Goal: Task Accomplishment & Management: Complete application form

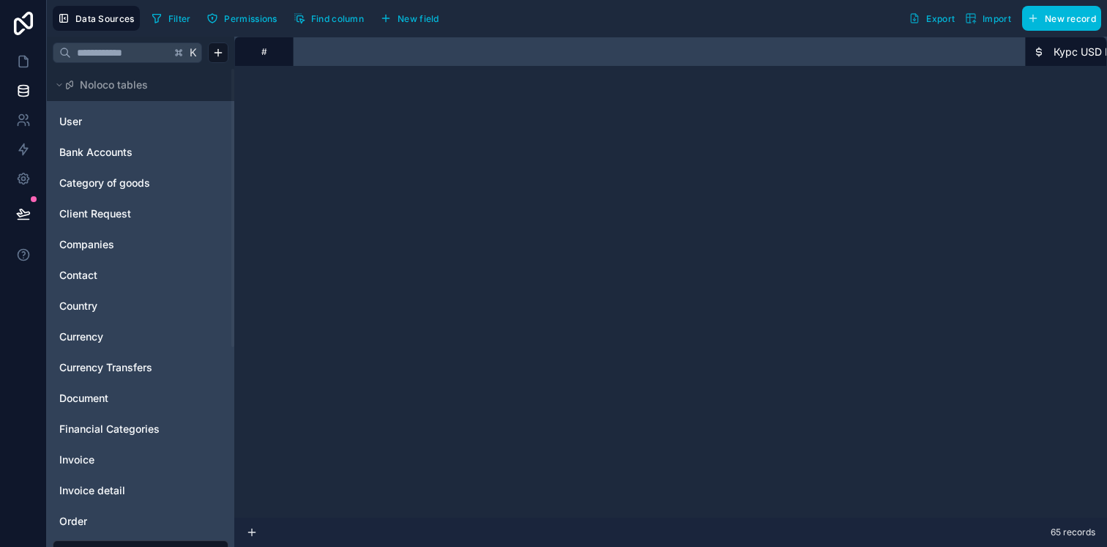
scroll to position [912, 1039]
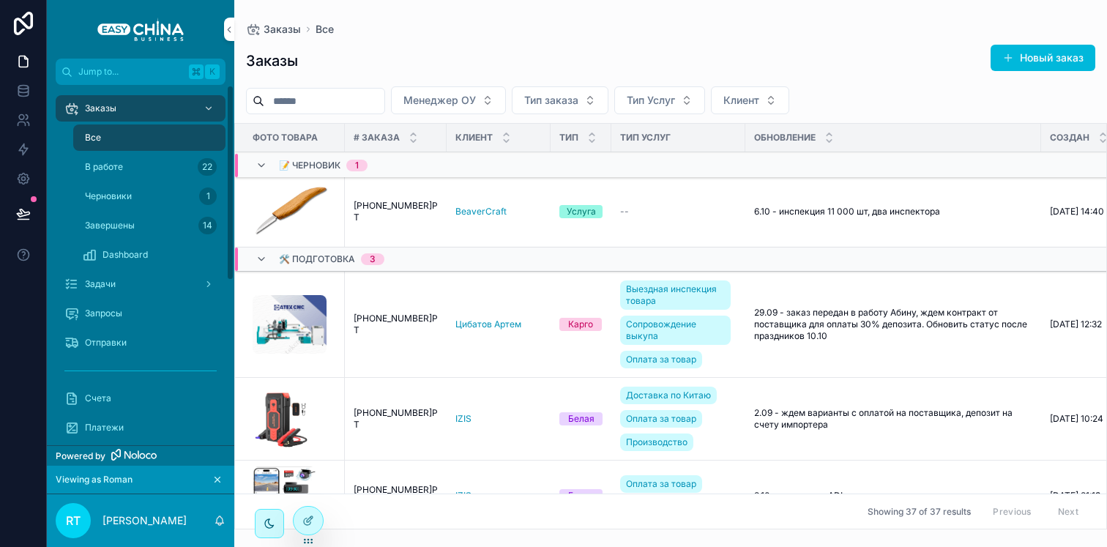
click at [120, 288] on div "Задачи" at bounding box center [140, 283] width 152 height 23
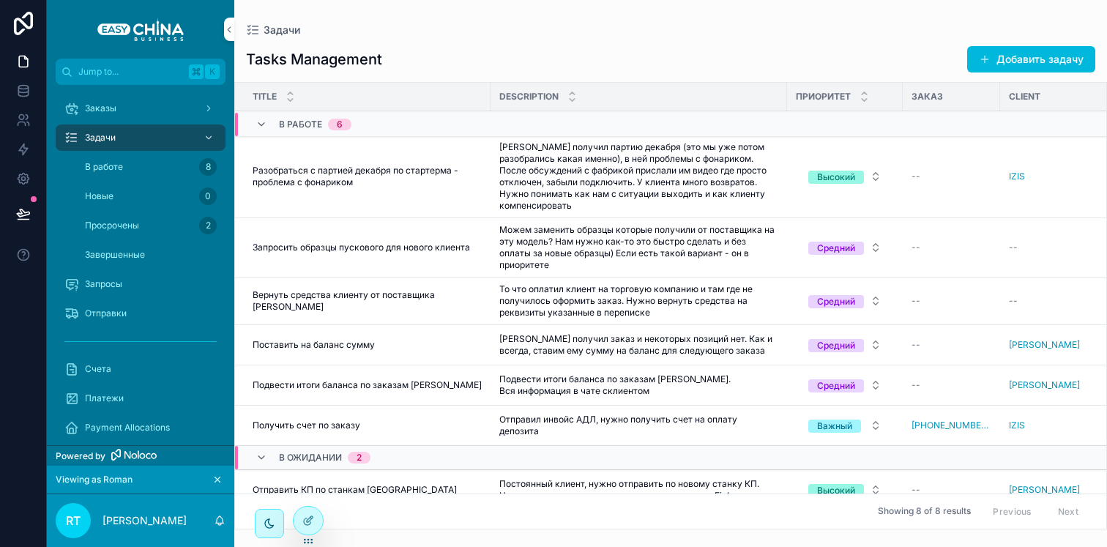
click at [1022, 68] on button "Добавить задачу" at bounding box center [1031, 59] width 128 height 26
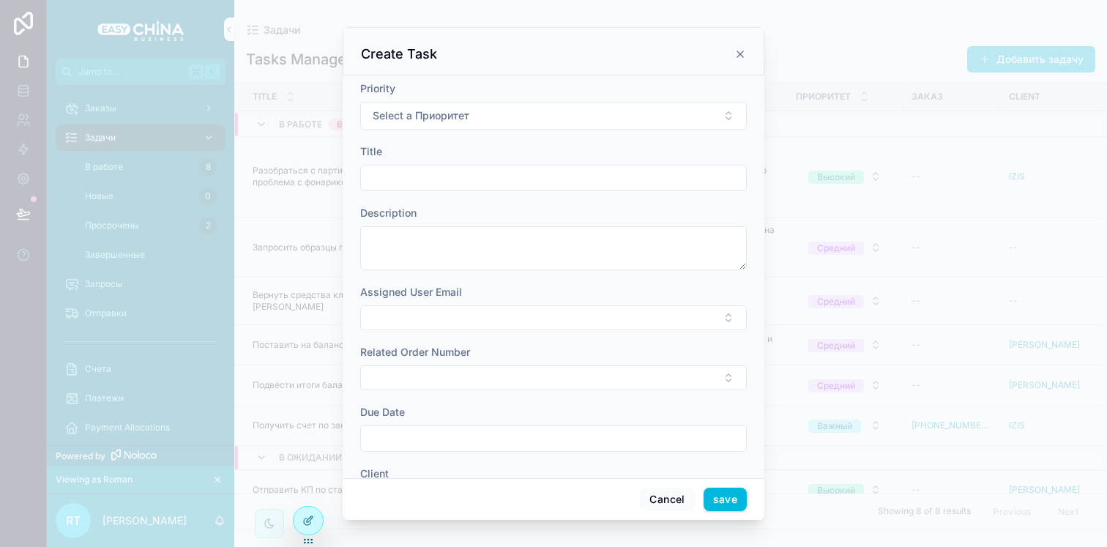
click at [484, 128] on button "Select a Приоритет" at bounding box center [553, 116] width 387 height 28
click at [486, 194] on div "Средний" at bounding box center [479, 196] width 37 height 13
click at [451, 183] on input "scrollable content" at bounding box center [553, 178] width 385 height 21
type input "*"
click at [404, 174] on input "*********" at bounding box center [553, 178] width 385 height 21
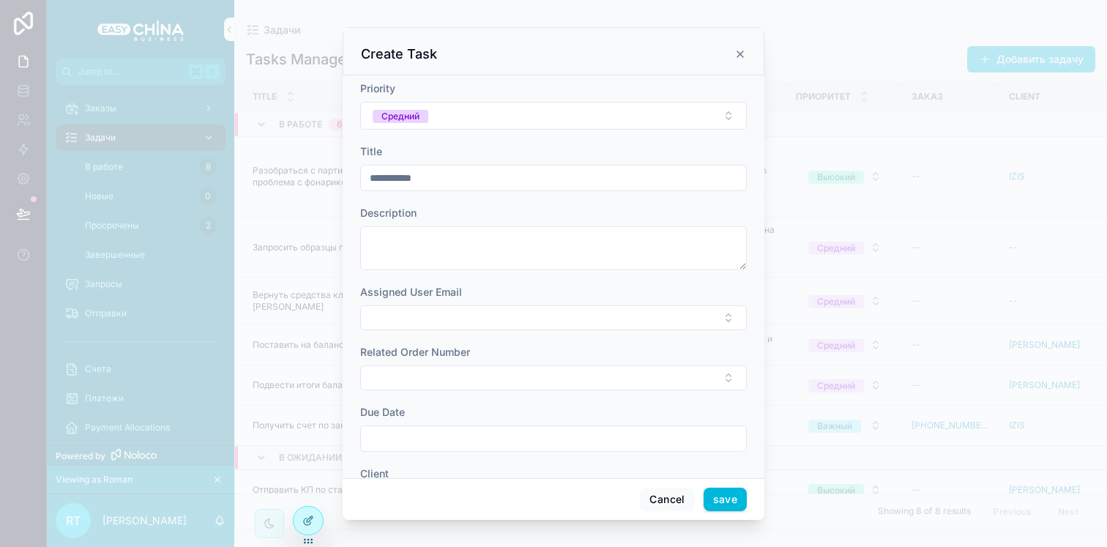
click at [475, 179] on input "**********" at bounding box center [553, 178] width 385 height 21
paste input "**********"
type input "**********"
click at [414, 242] on textarea "scrollable content" at bounding box center [553, 248] width 387 height 44
click at [477, 165] on div "**********" at bounding box center [553, 178] width 387 height 26
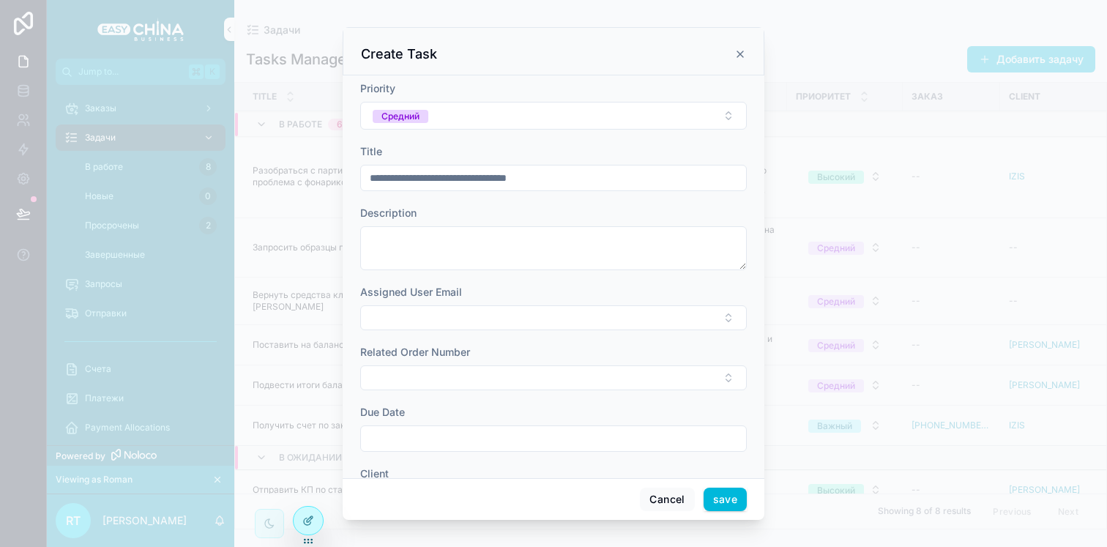
click at [477, 176] on input "**********" at bounding box center [553, 178] width 385 height 21
click at [441, 245] on textarea "scrollable content" at bounding box center [553, 248] width 387 height 44
type textarea "**********"
click at [440, 319] on button "Select Button" at bounding box center [553, 317] width 387 height 25
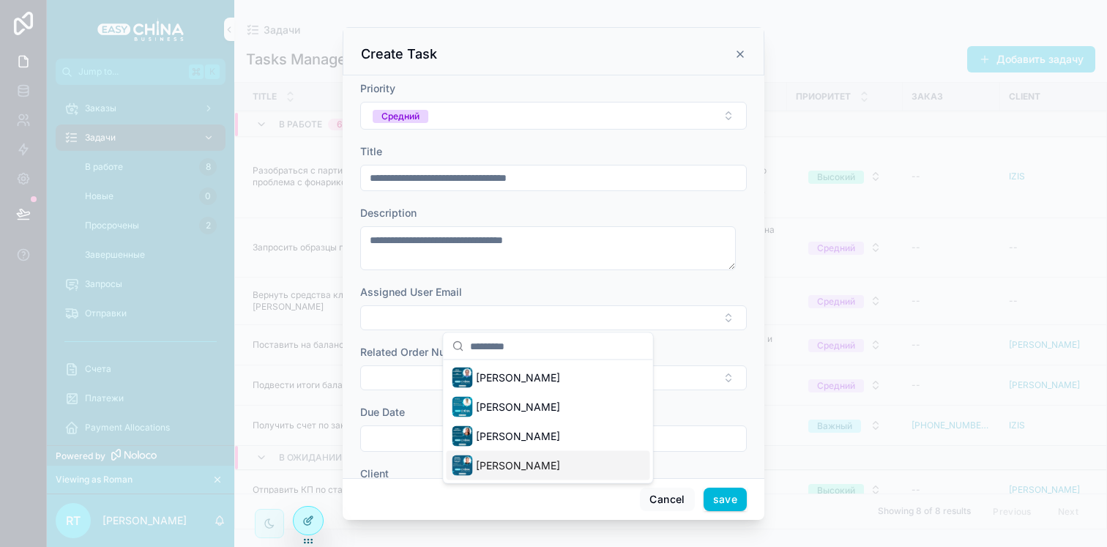
click at [512, 458] on span "[PERSON_NAME]" at bounding box center [518, 465] width 84 height 15
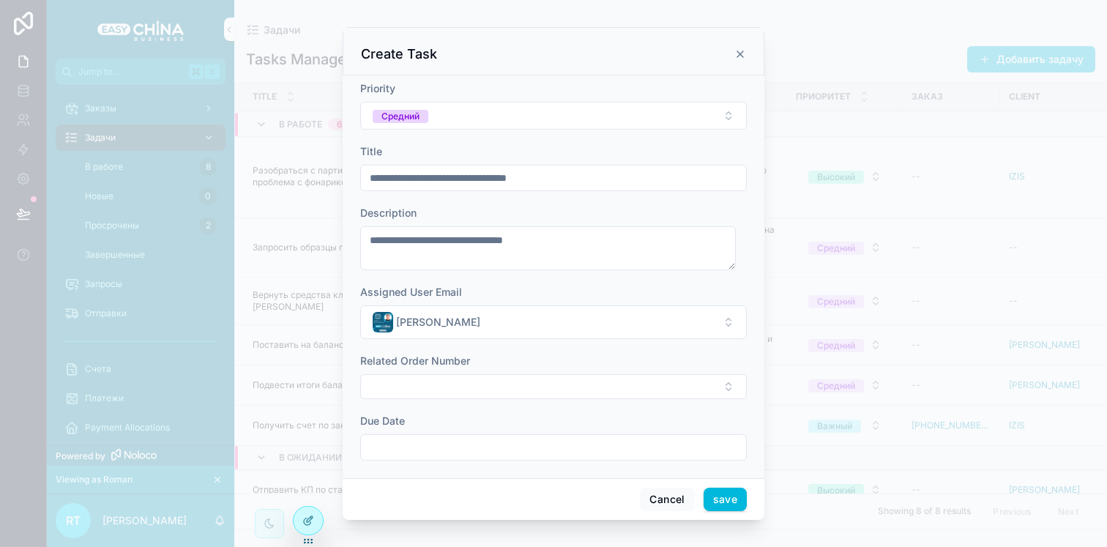
click at [491, 387] on button "Select Button" at bounding box center [553, 386] width 387 height 25
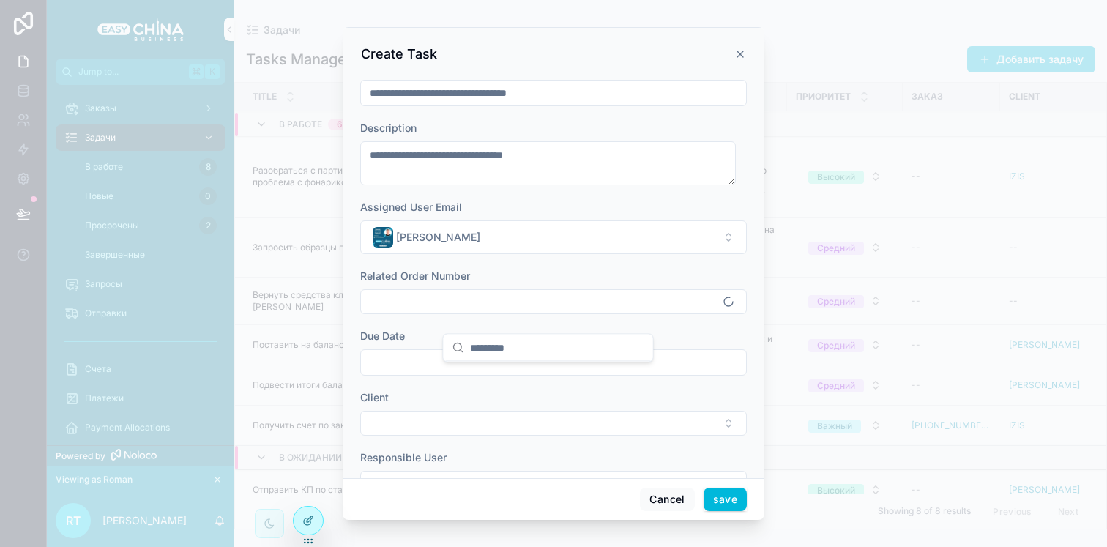
scroll to position [127, 0]
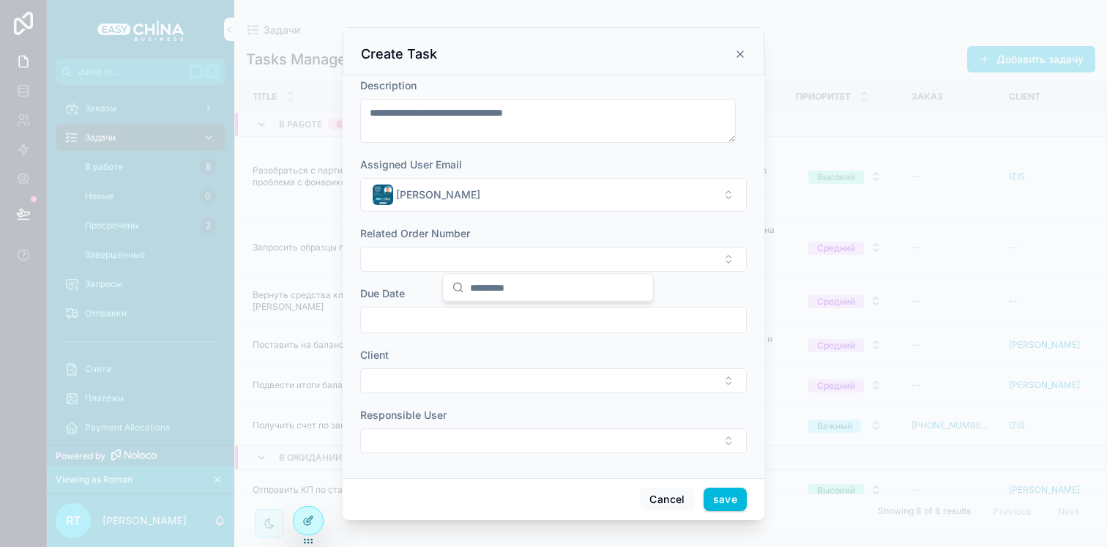
click at [493, 231] on div "Related Order Number" at bounding box center [553, 233] width 387 height 15
click at [483, 310] on input "scrollable content" at bounding box center [553, 320] width 385 height 21
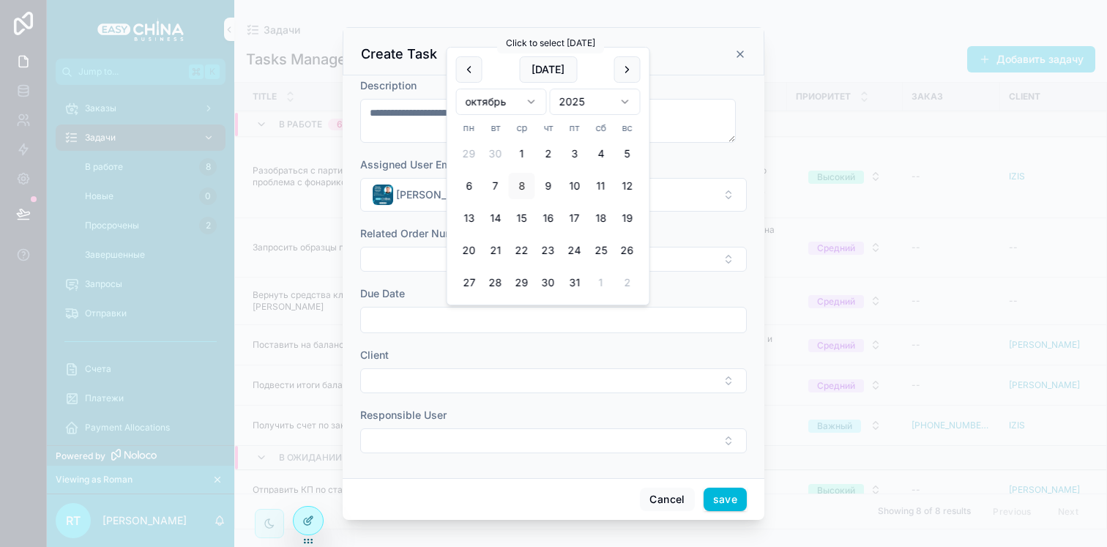
click at [551, 73] on button "[DATE]" at bounding box center [548, 69] width 58 height 26
click at [553, 181] on button "9" at bounding box center [548, 186] width 26 height 26
type input "**********"
click at [380, 346] on form "**********" at bounding box center [553, 211] width 387 height 514
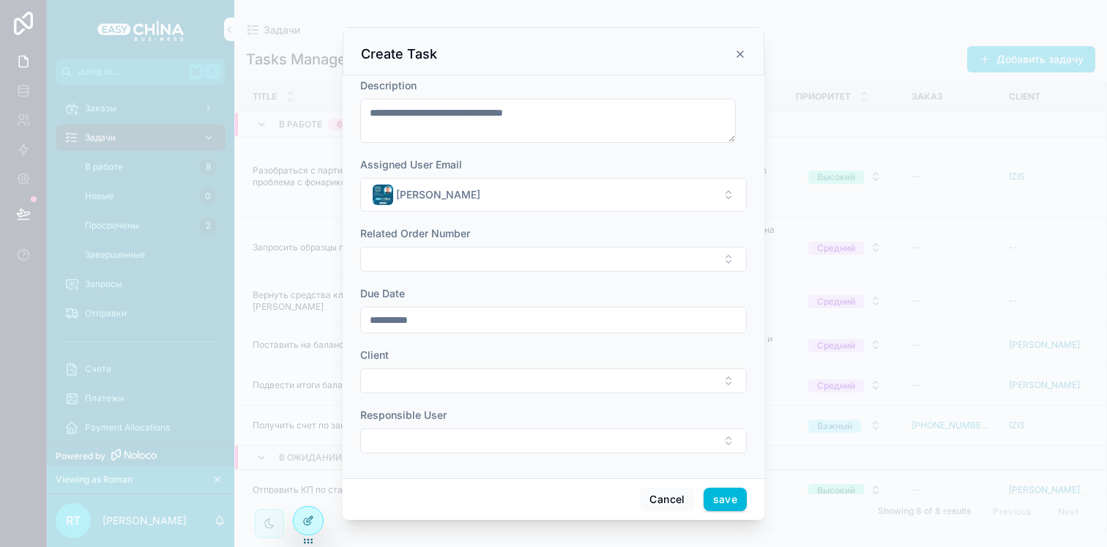
click at [412, 368] on button "Select Button" at bounding box center [553, 380] width 387 height 25
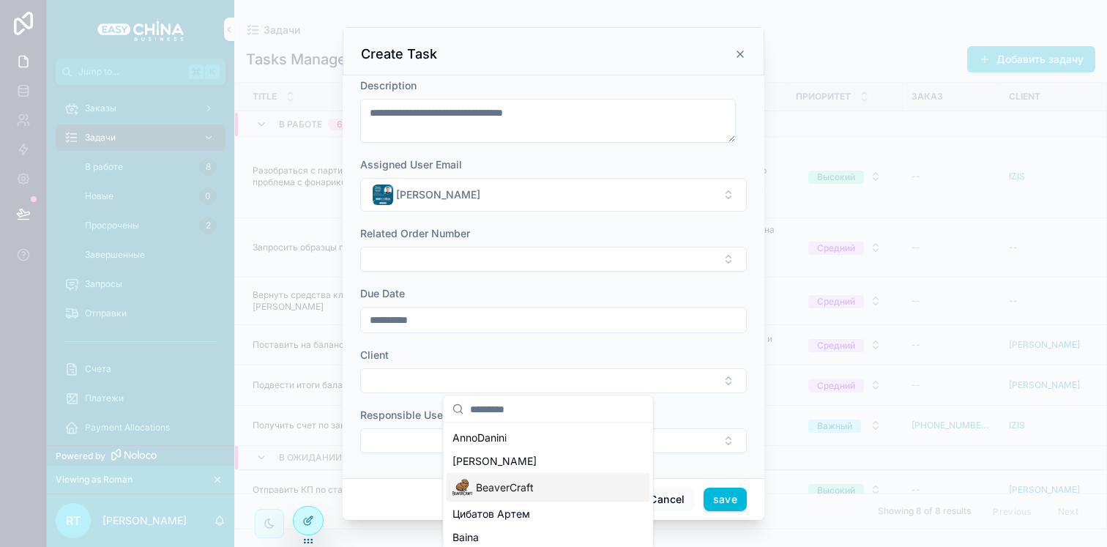
click at [518, 480] on span "BeaverCraft" at bounding box center [505, 487] width 58 height 15
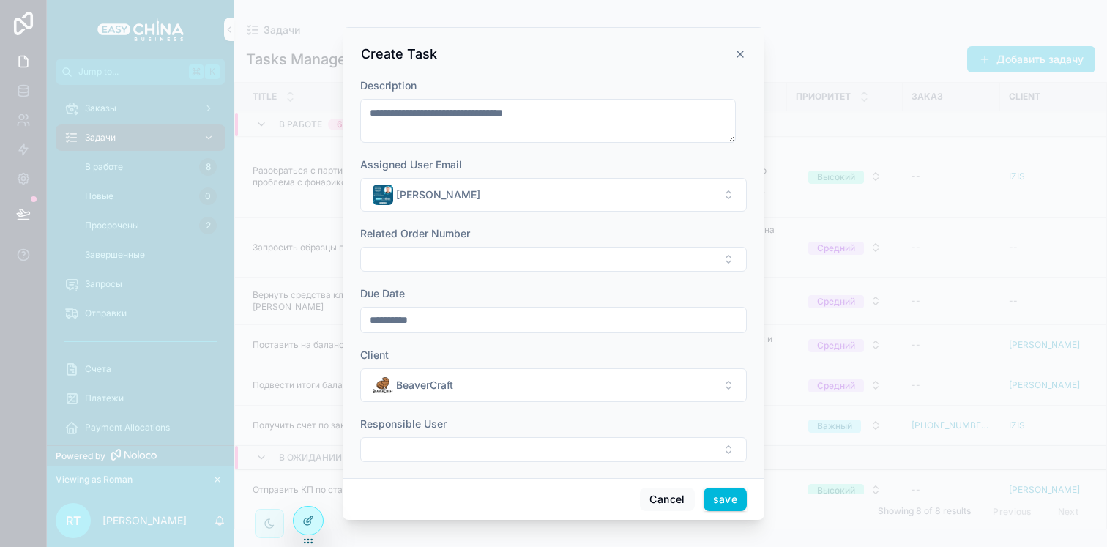
scroll to position [136, 0]
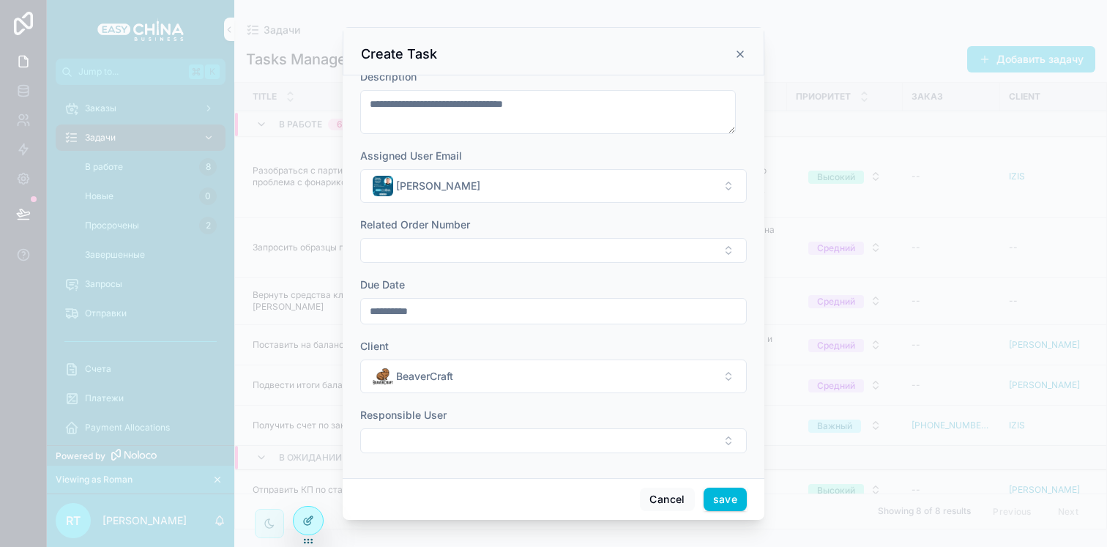
click at [451, 433] on button "Select Button" at bounding box center [553, 440] width 387 height 25
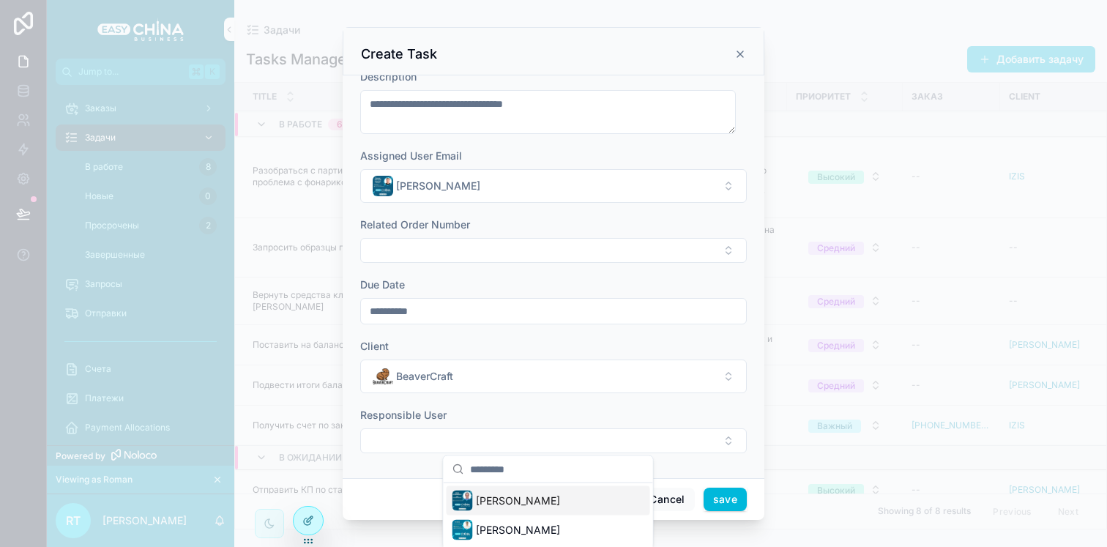
click at [540, 451] on button "Select Button" at bounding box center [553, 440] width 387 height 25
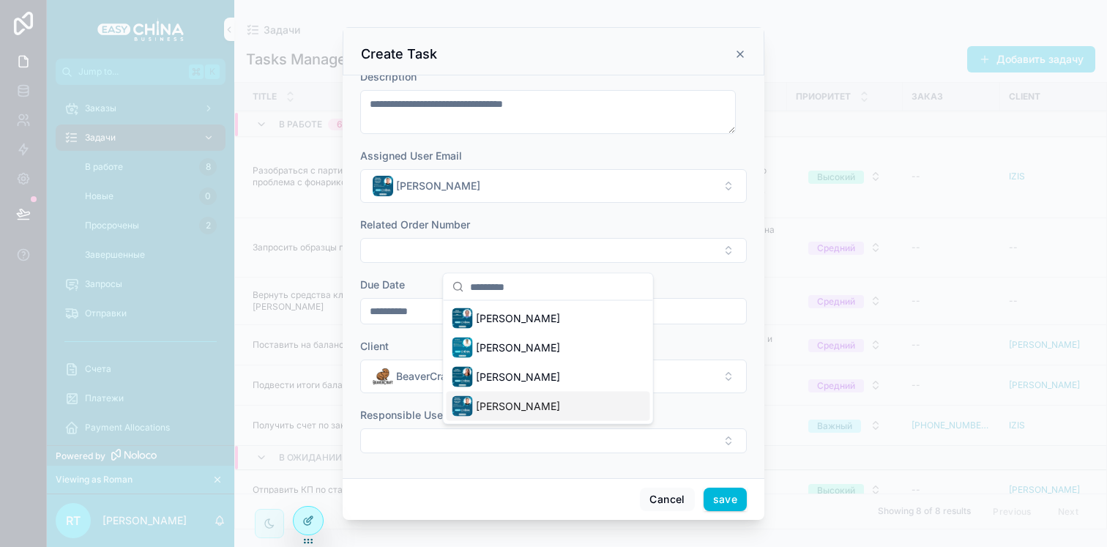
click at [536, 406] on span "[PERSON_NAME]" at bounding box center [518, 406] width 84 height 15
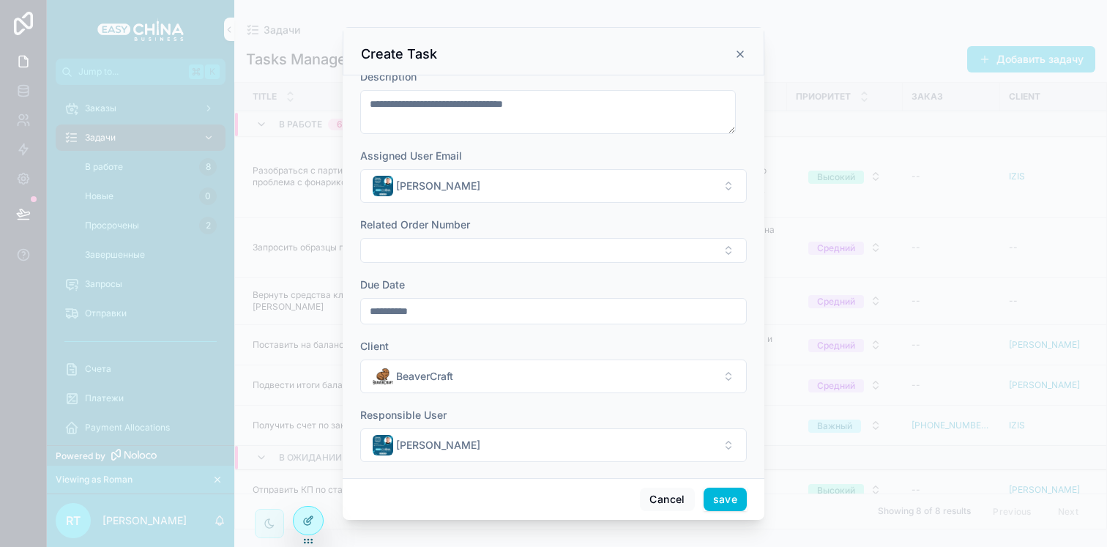
click at [732, 496] on button "save" at bounding box center [725, 499] width 43 height 23
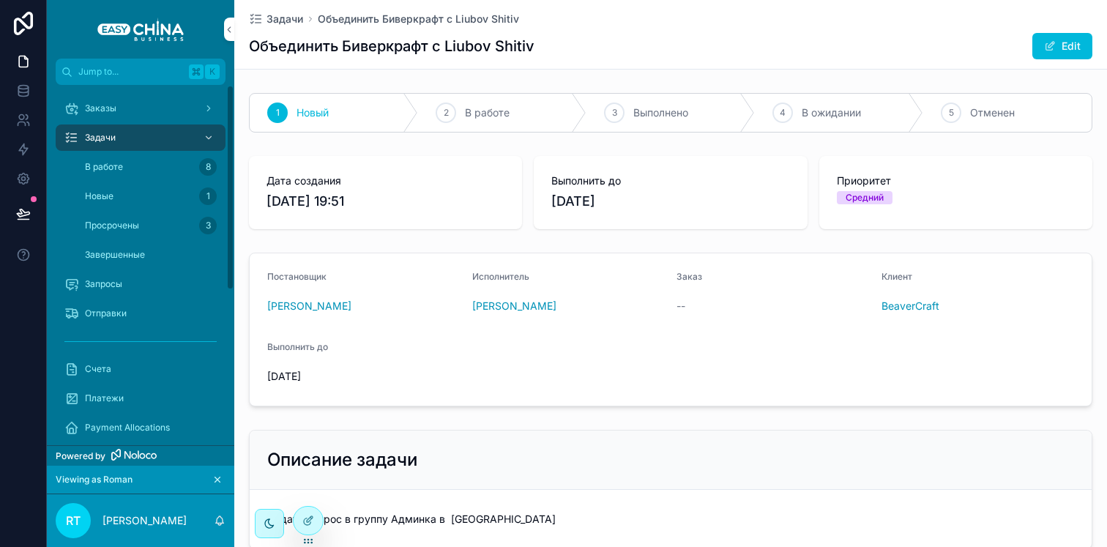
click at [154, 220] on div "Просрочены 3" at bounding box center [149, 225] width 135 height 23
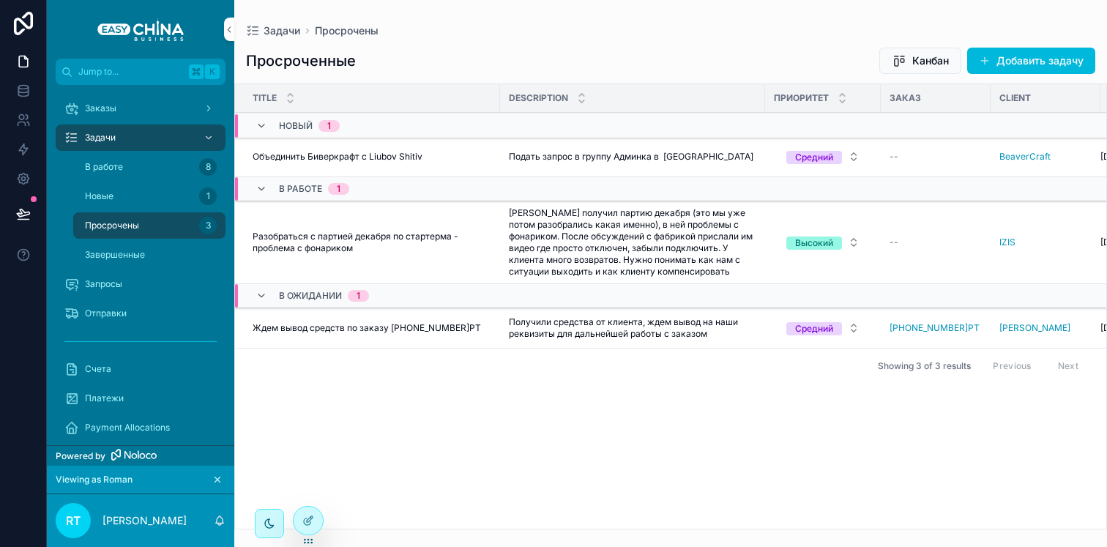
click at [353, 152] on span "Объединить Биверкрафт с Liubov Shitiv" at bounding box center [338, 157] width 170 height 12
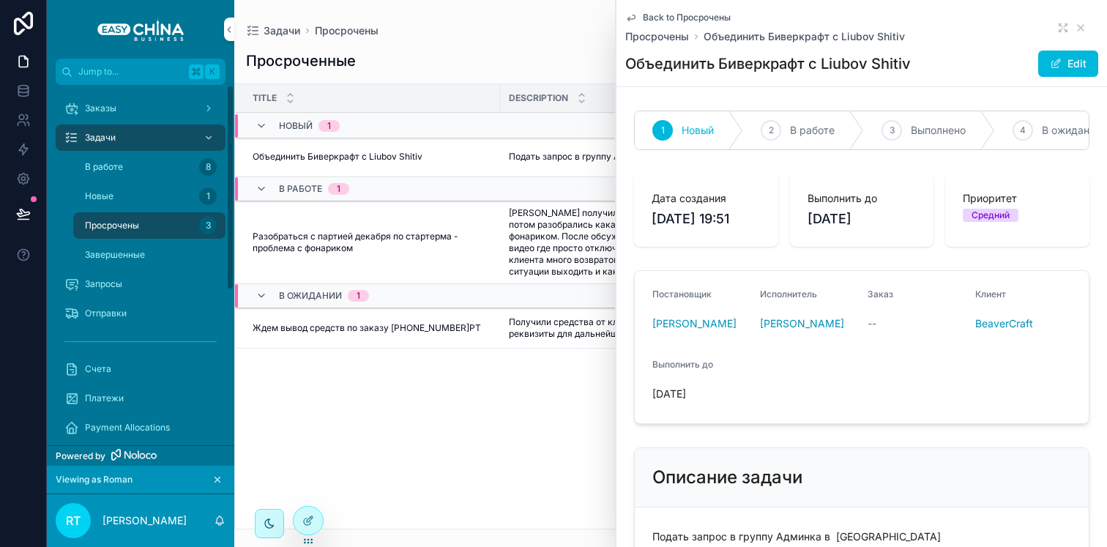
click at [185, 228] on div "Просрочены 3" at bounding box center [149, 225] width 135 height 23
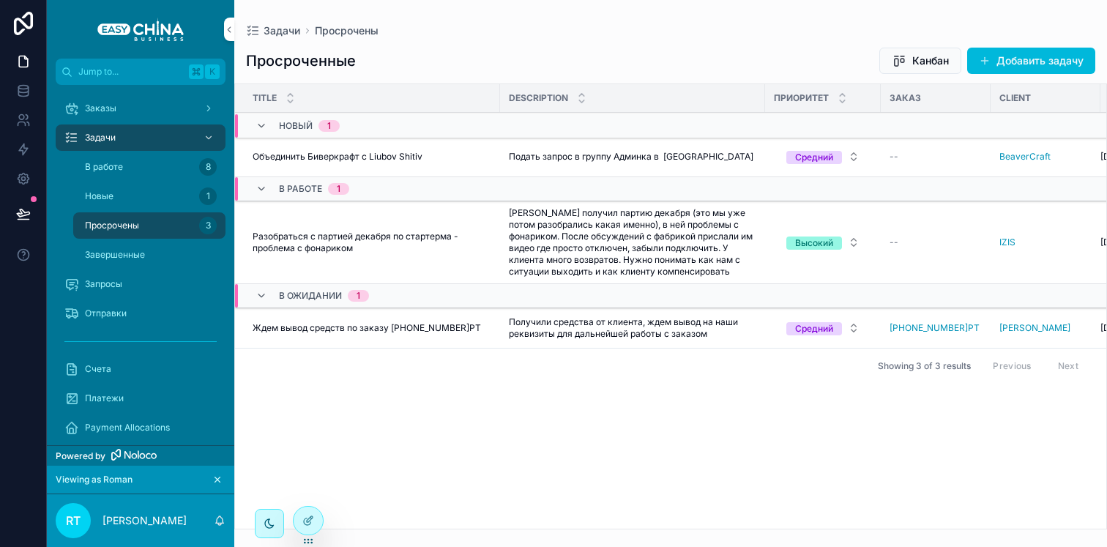
click at [419, 228] on td "Разобраться с партией декабря по стартерма - проблема с фонариком Разобраться с…" at bounding box center [367, 242] width 265 height 83
click at [419, 234] on span "Разобраться с партией декабря по стартерма - проблема с фонариком" at bounding box center [372, 242] width 239 height 23
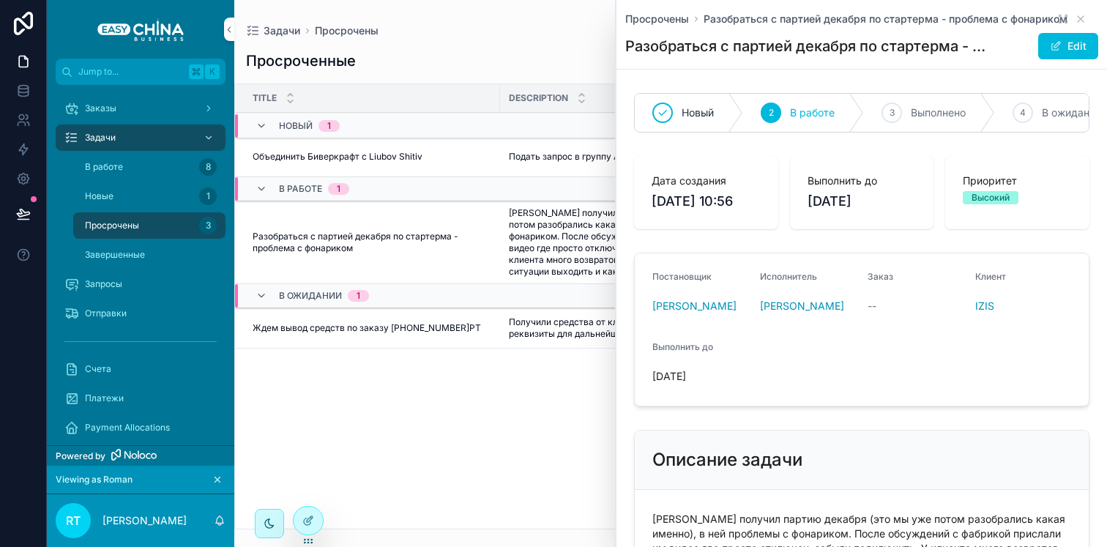
click at [157, 234] on div "Просрочены 3" at bounding box center [149, 225] width 135 height 23
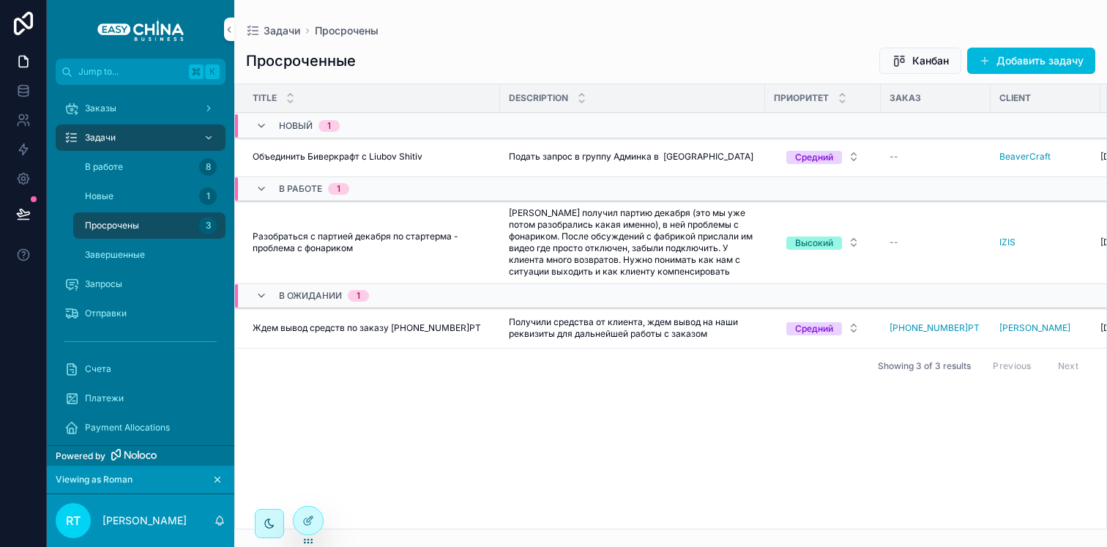
click at [149, 233] on div "Просрочены 3" at bounding box center [149, 225] width 135 height 23
click at [302, 507] on div at bounding box center [308, 521] width 29 height 28
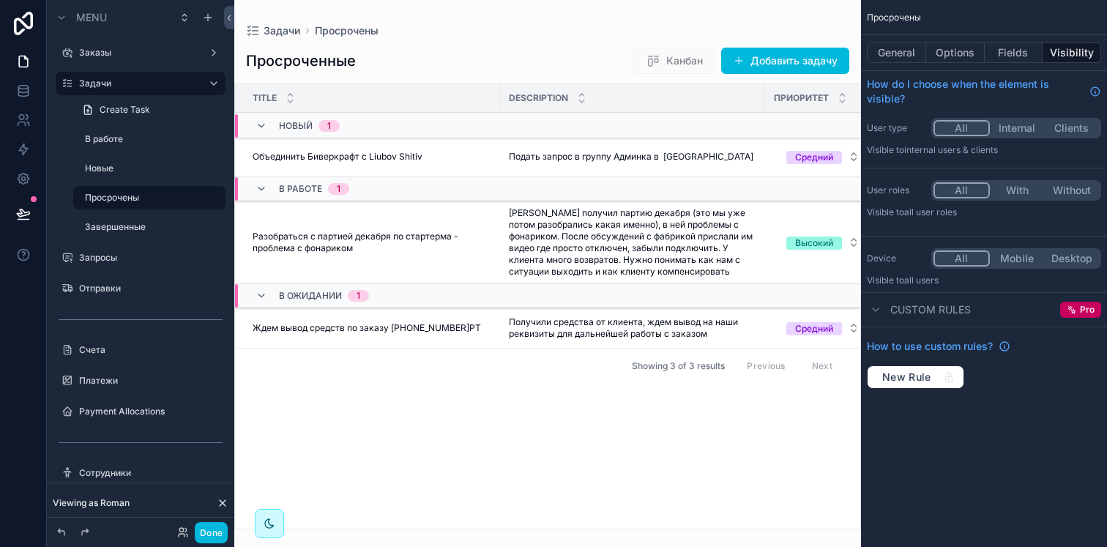
click at [900, 50] on button "General" at bounding box center [896, 52] width 59 height 21
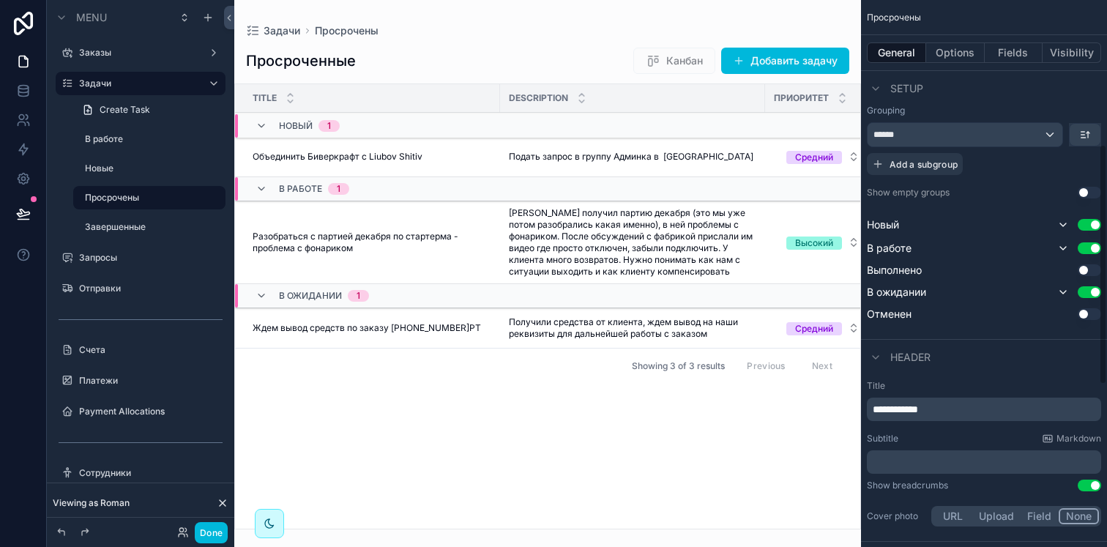
scroll to position [368, 0]
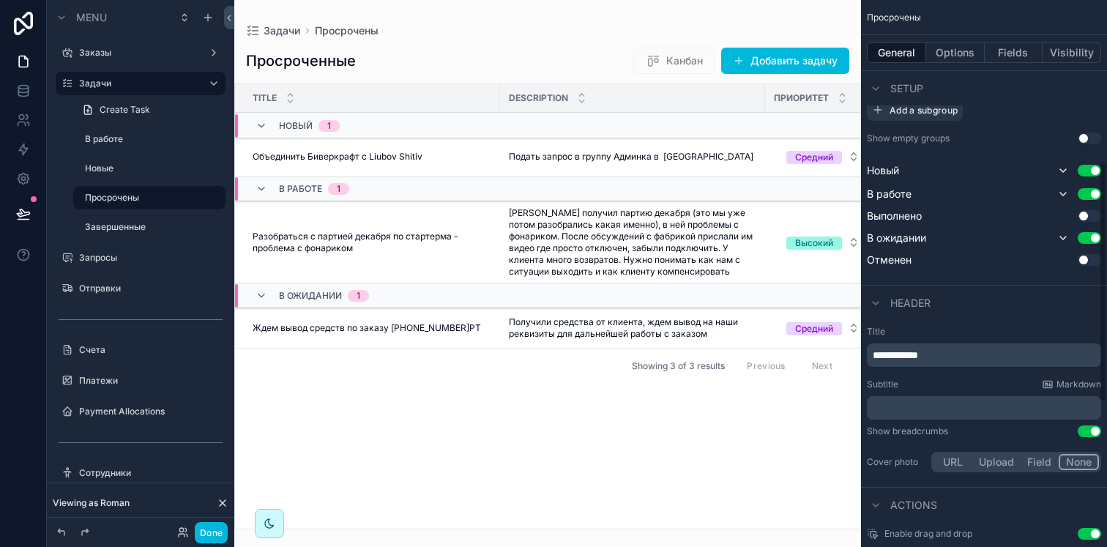
click at [948, 57] on button "Options" at bounding box center [955, 52] width 59 height 21
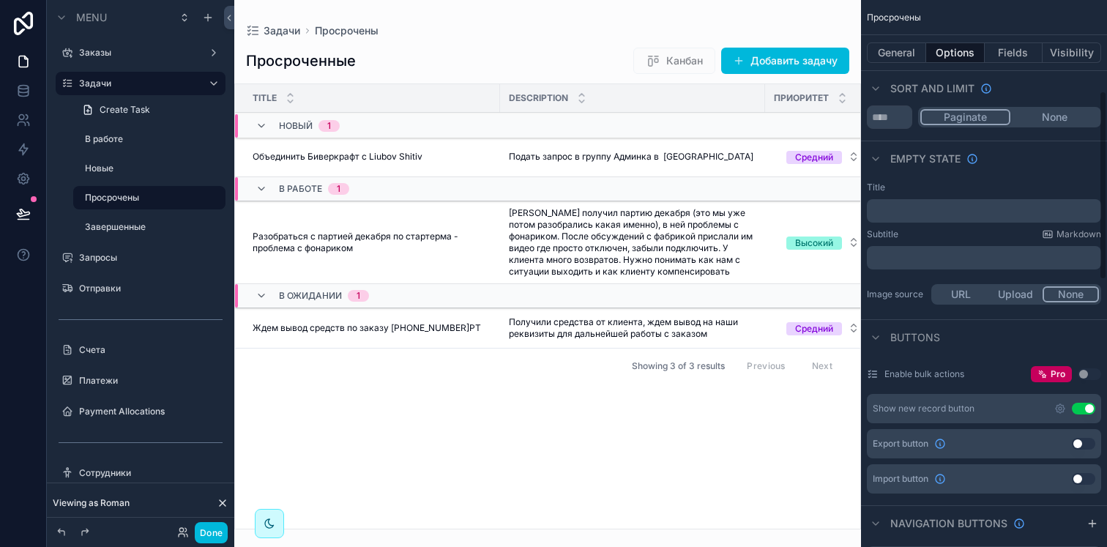
scroll to position [0, 0]
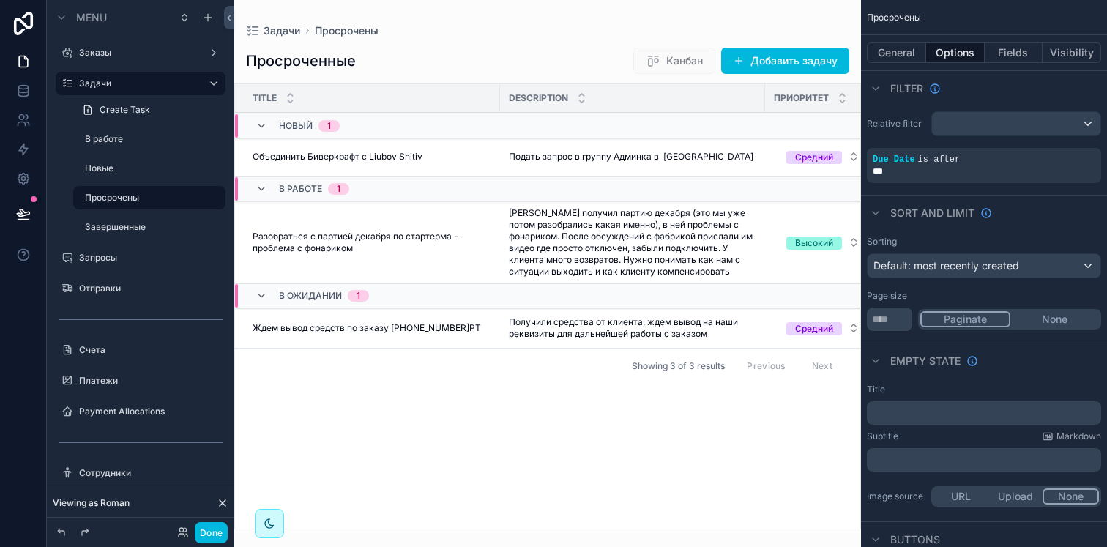
click at [935, 171] on div "***" at bounding box center [984, 171] width 223 height 12
click at [0, 0] on icon "scrollable content" at bounding box center [0, 0] width 0 height 0
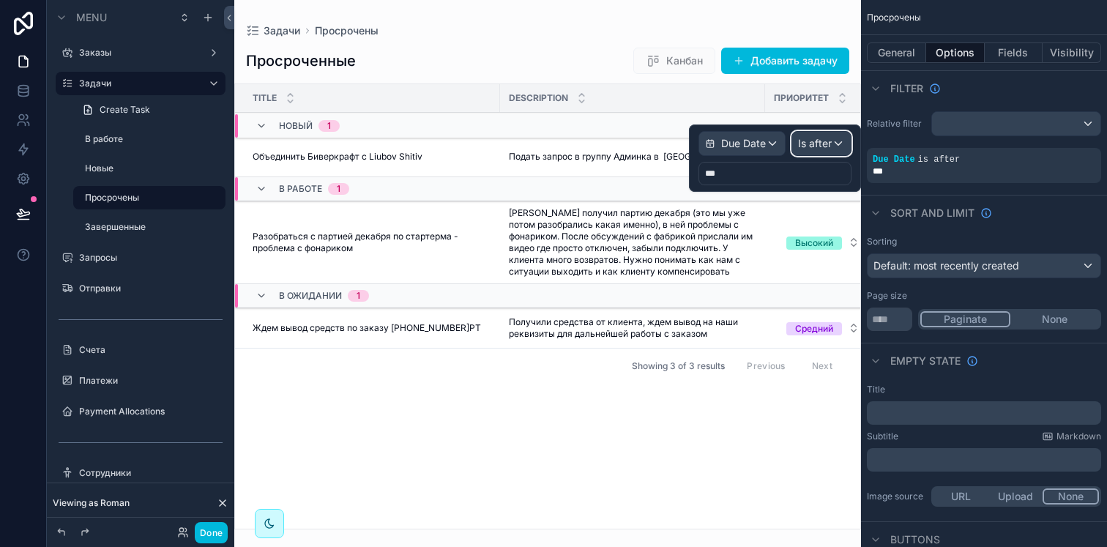
click at [803, 146] on span "Is after" at bounding box center [815, 143] width 34 height 15
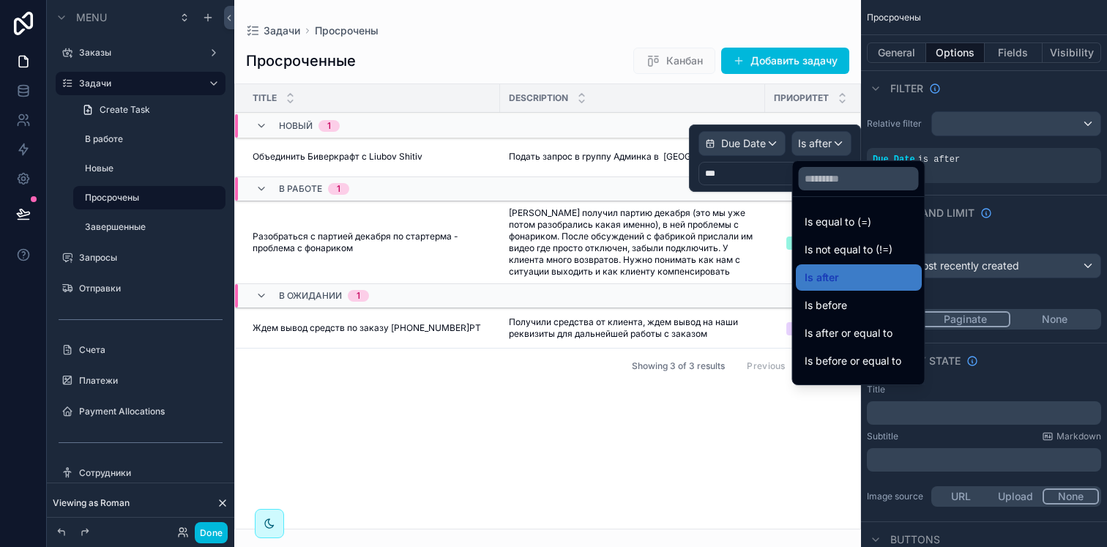
click at [869, 309] on div "Is before" at bounding box center [859, 306] width 108 height 18
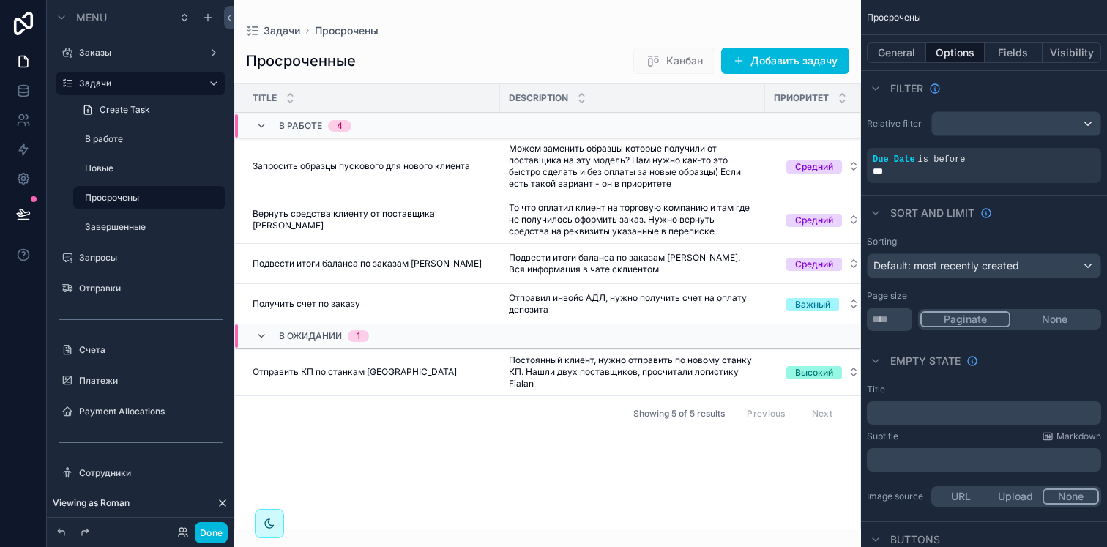
click at [429, 458] on div "scrollable content" at bounding box center [547, 273] width 627 height 547
click at [208, 527] on button "Done" at bounding box center [211, 532] width 33 height 21
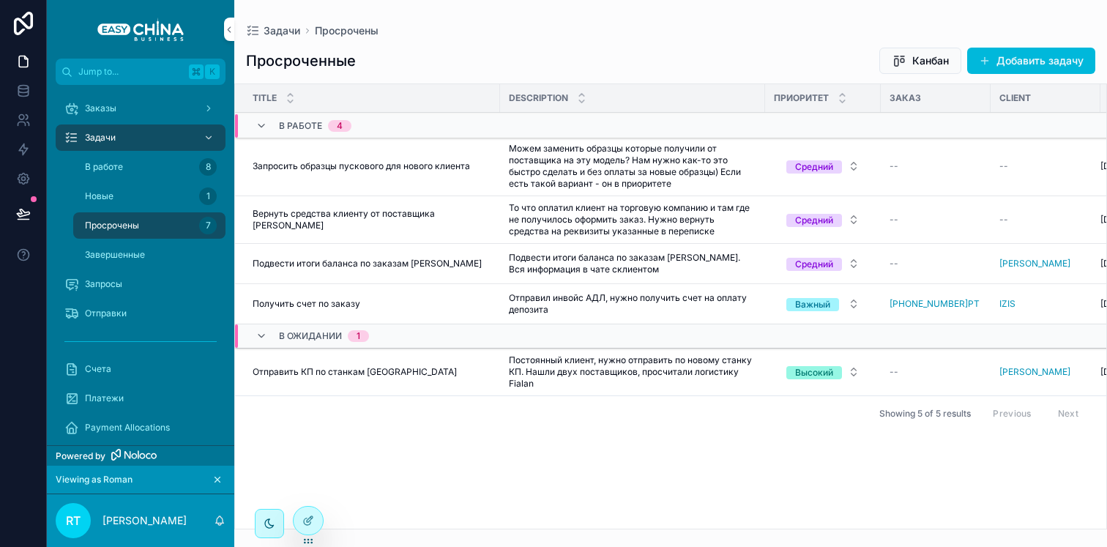
click at [355, 368] on span "Отправить КП по станкам [GEOGRAPHIC_DATA]" at bounding box center [355, 372] width 204 height 12
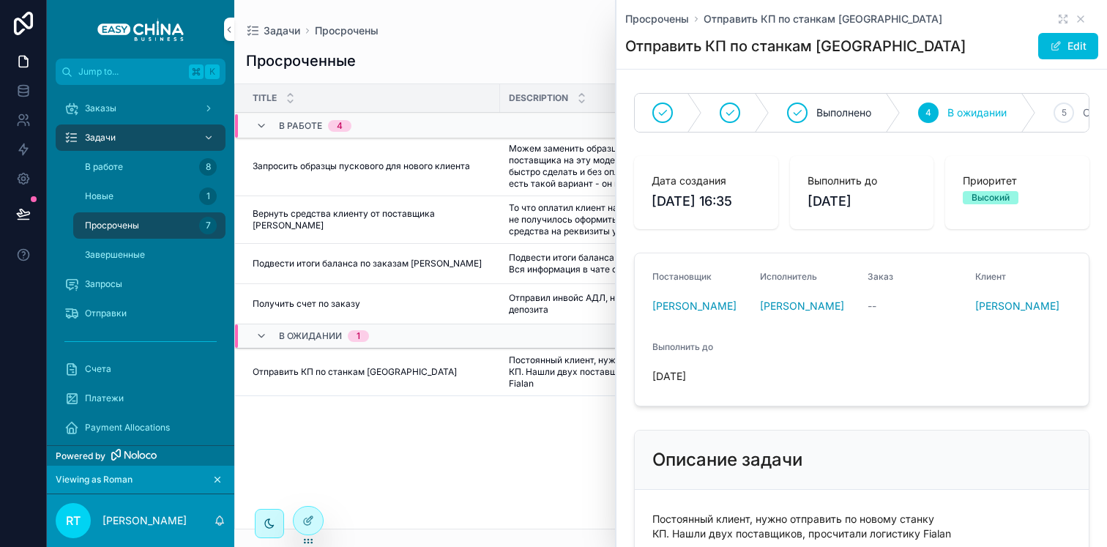
click at [470, 56] on div "Просроченные [PERSON_NAME] Добавить задачу" at bounding box center [670, 61] width 849 height 28
click at [1075, 18] on icon "scrollable content" at bounding box center [1081, 19] width 12 height 12
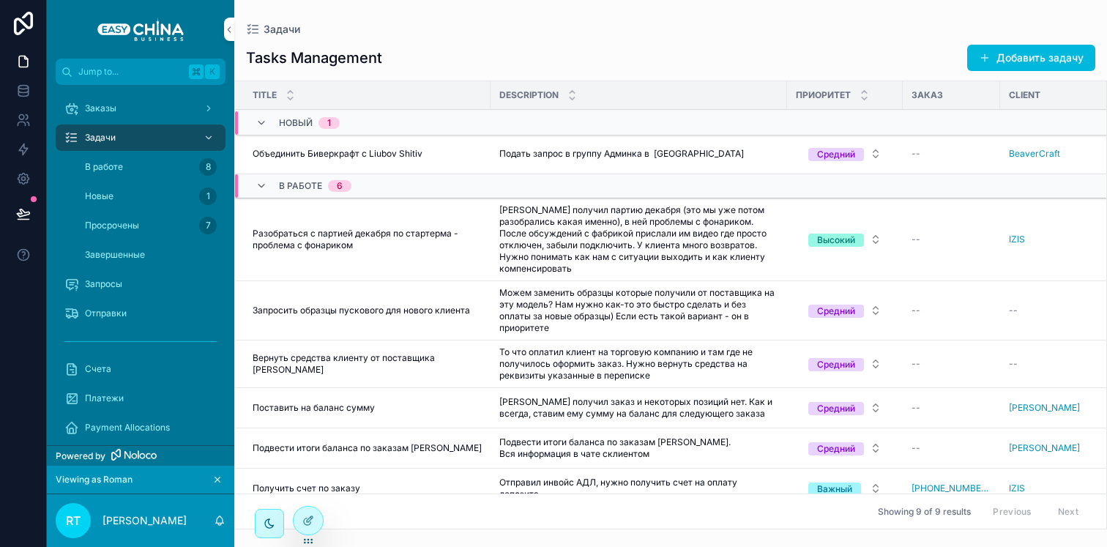
click at [1005, 61] on button "Добавить задачу" at bounding box center [1031, 58] width 128 height 26
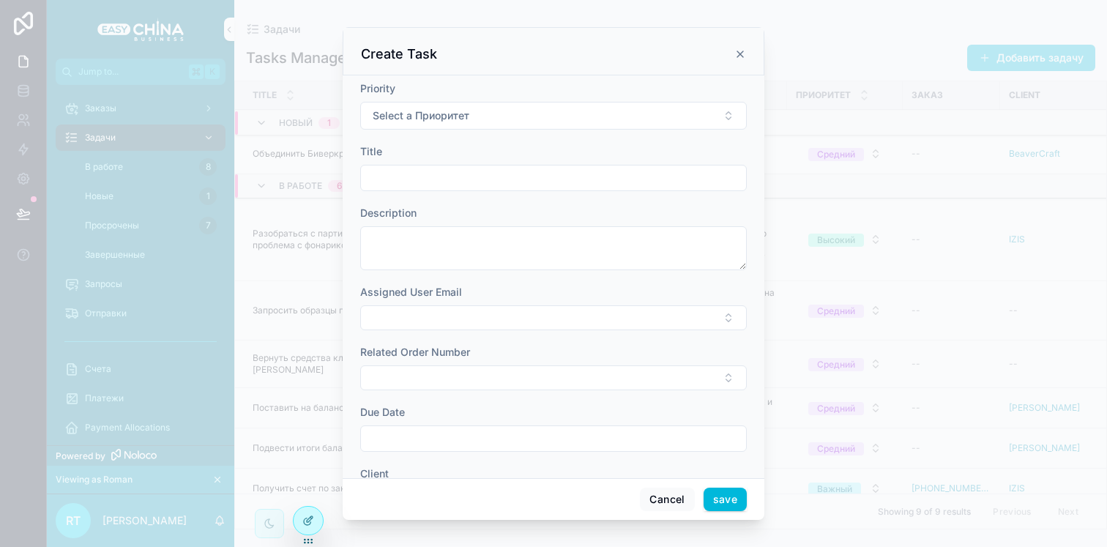
click at [450, 100] on div "Priority Select a Приоритет" at bounding box center [553, 105] width 387 height 48
click at [450, 115] on span "Select a Приоритет" at bounding box center [421, 115] width 97 height 15
click at [475, 196] on div "Средний" at bounding box center [479, 196] width 37 height 13
click at [428, 124] on button "Средний" at bounding box center [553, 116] width 387 height 28
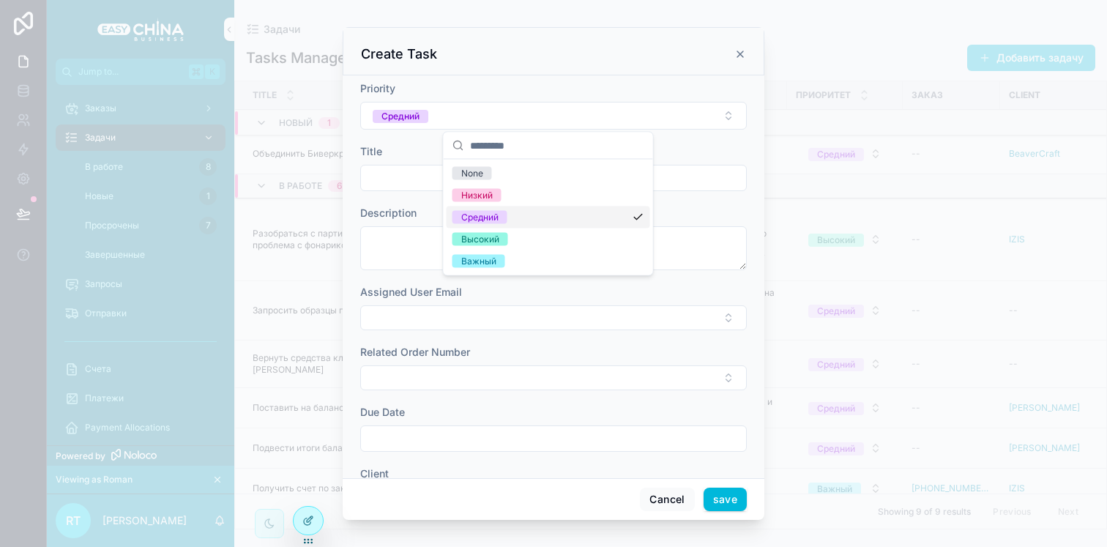
click at [481, 223] on div "Средний" at bounding box center [479, 217] width 37 height 13
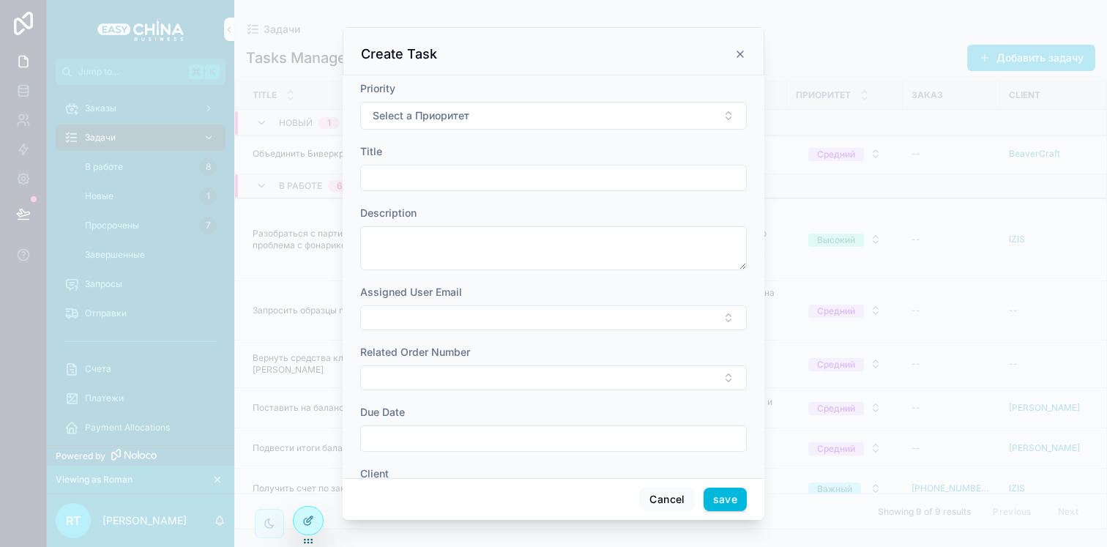
click at [430, 183] on input "scrollable content" at bounding box center [553, 178] width 385 height 21
type input "**********"
